Goal: Information Seeking & Learning: Stay updated

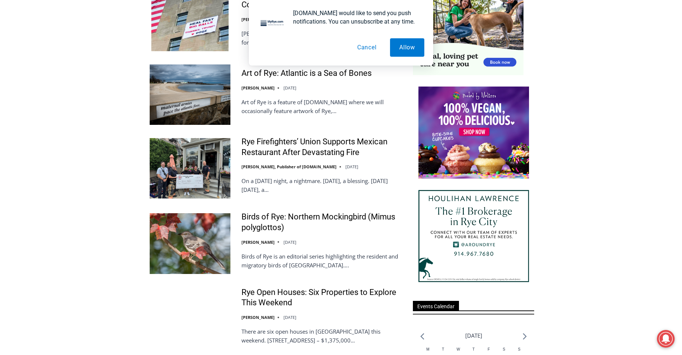
scroll to position [723, 0]
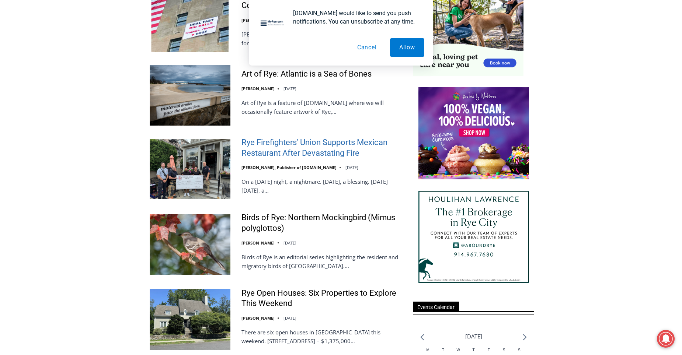
click at [290, 149] on link "Rye Firefighters’ Union Supports Mexican Restaurant After Devastating Fire" at bounding box center [322, 148] width 162 height 21
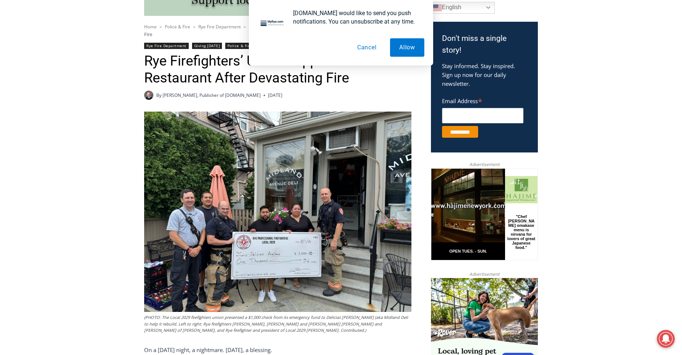
scroll to position [369, 0]
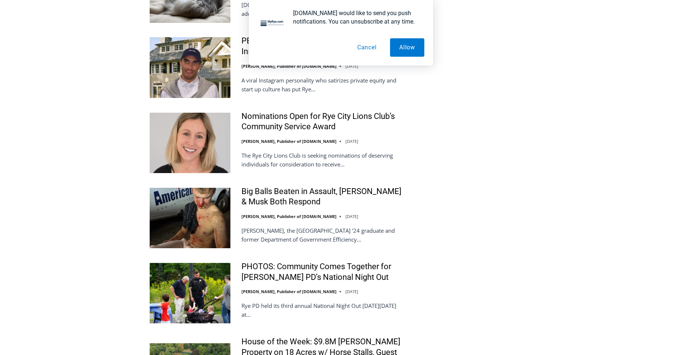
scroll to position [1608, 0]
